Goal: Find specific page/section: Find specific page/section

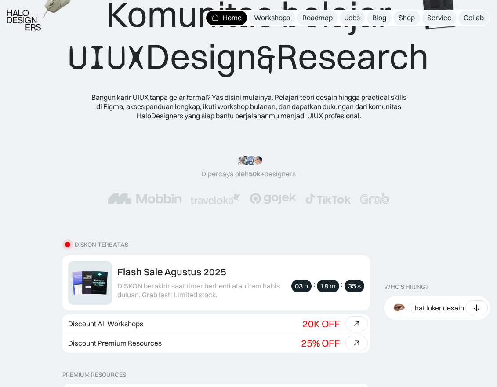
scroll to position [214, 0]
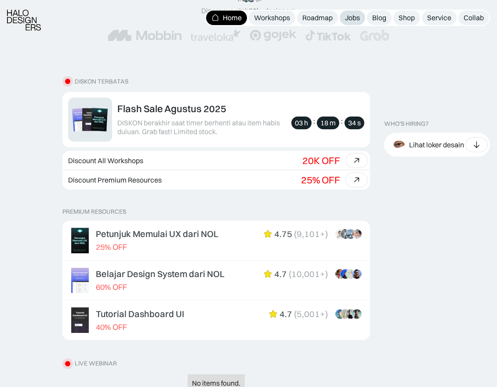
click at [353, 18] on div "Jobs" at bounding box center [352, 17] width 15 height 9
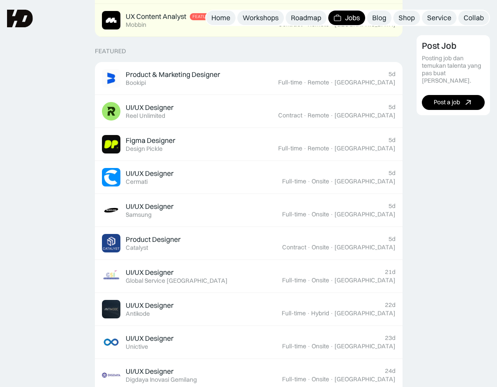
scroll to position [312, 0]
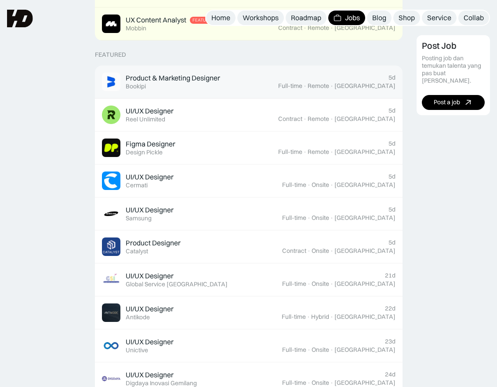
click at [220, 81] on div "Product & Marketing Designer" at bounding box center [173, 77] width 95 height 9
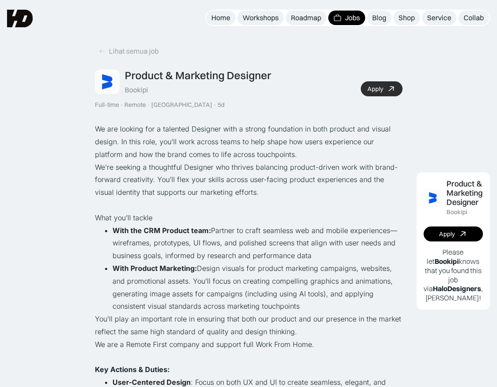
click at [391, 84] on icon at bounding box center [391, 89] width 13 height 13
